Goal: Task Accomplishment & Management: Complete application form

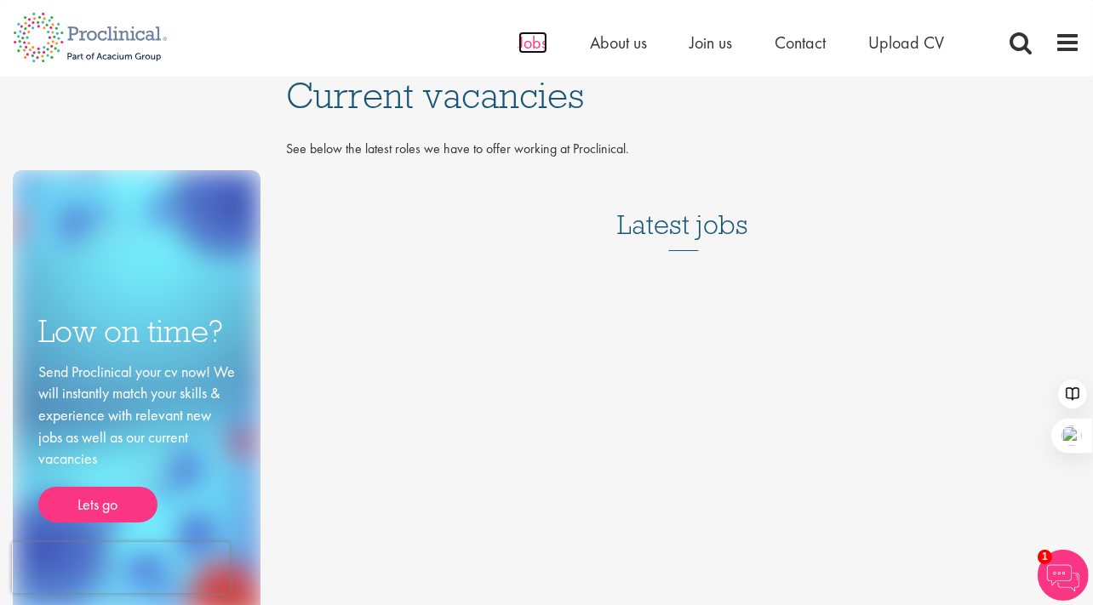
click at [533, 45] on span "Jobs" at bounding box center [532, 42] width 29 height 22
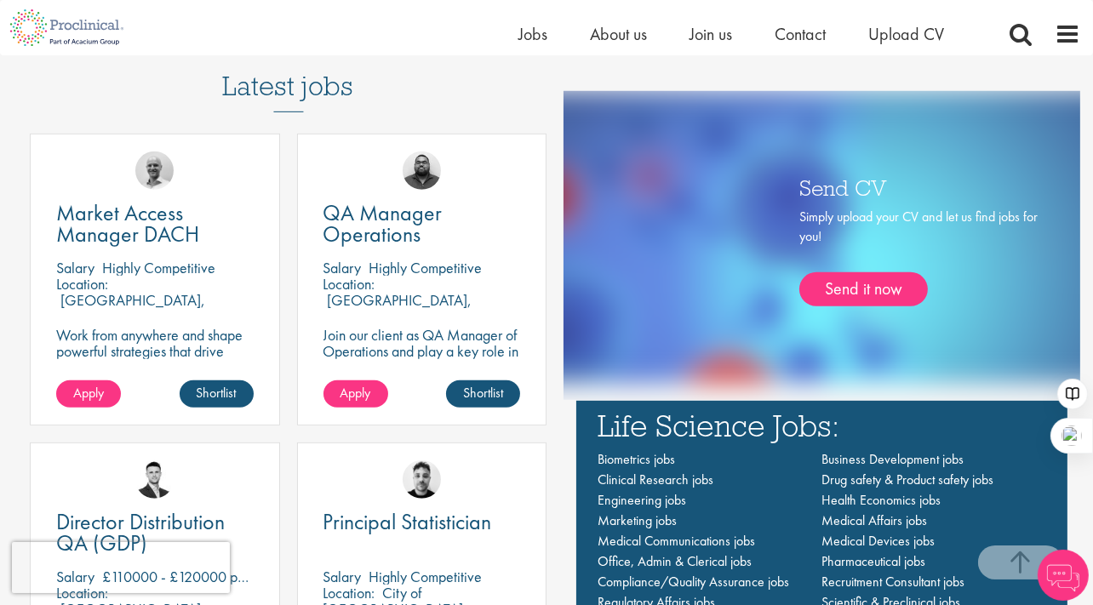
scroll to position [1082, 0]
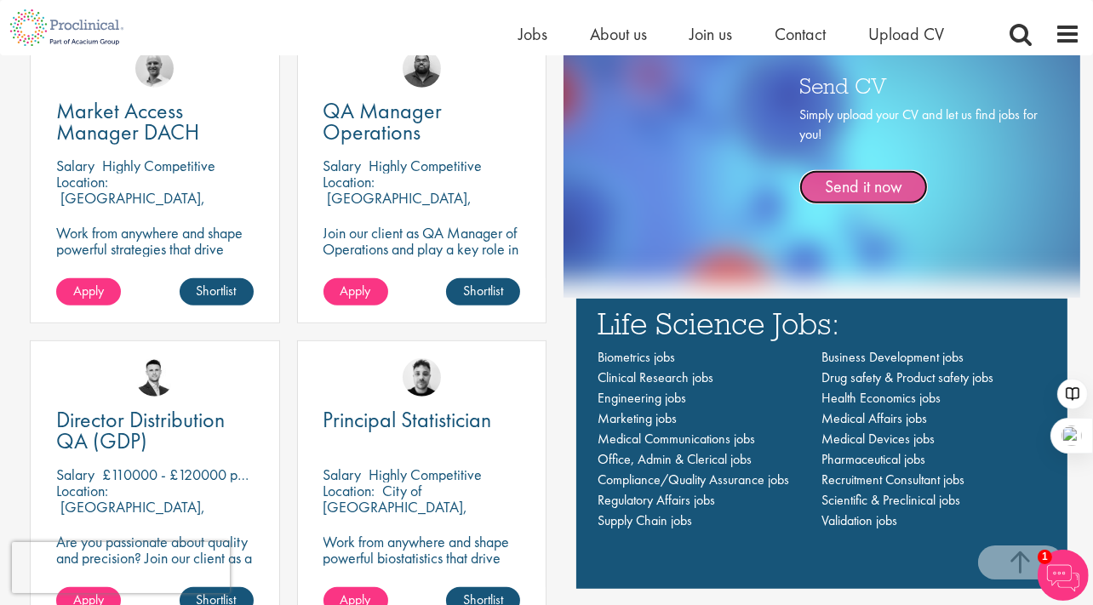
click at [886, 182] on link "Send it now" at bounding box center [863, 187] width 128 height 34
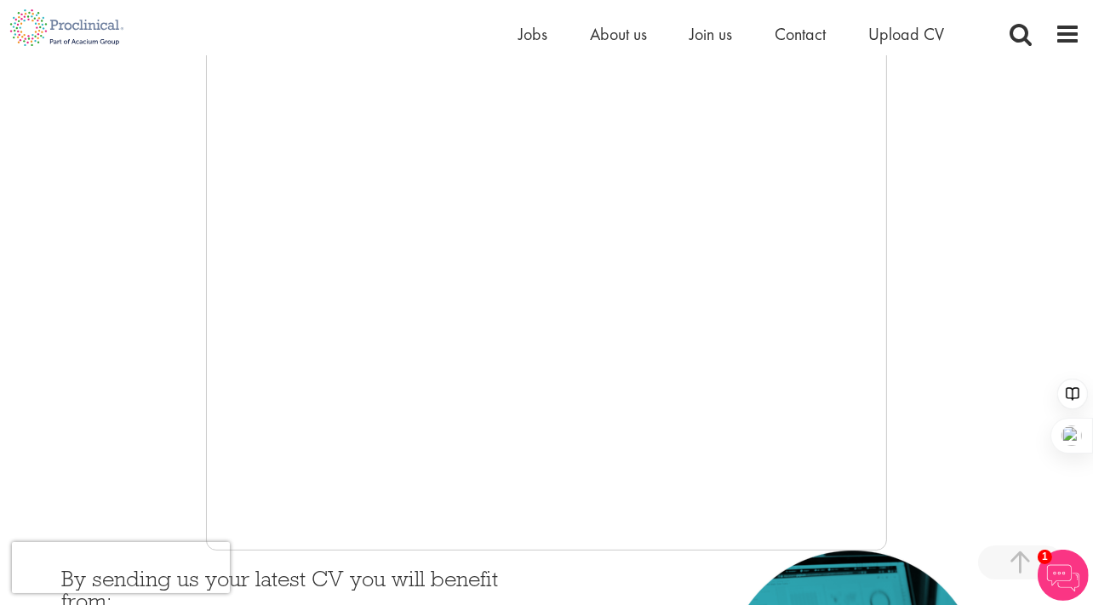
scroll to position [386, 0]
